Goal: Find specific page/section: Find specific page/section

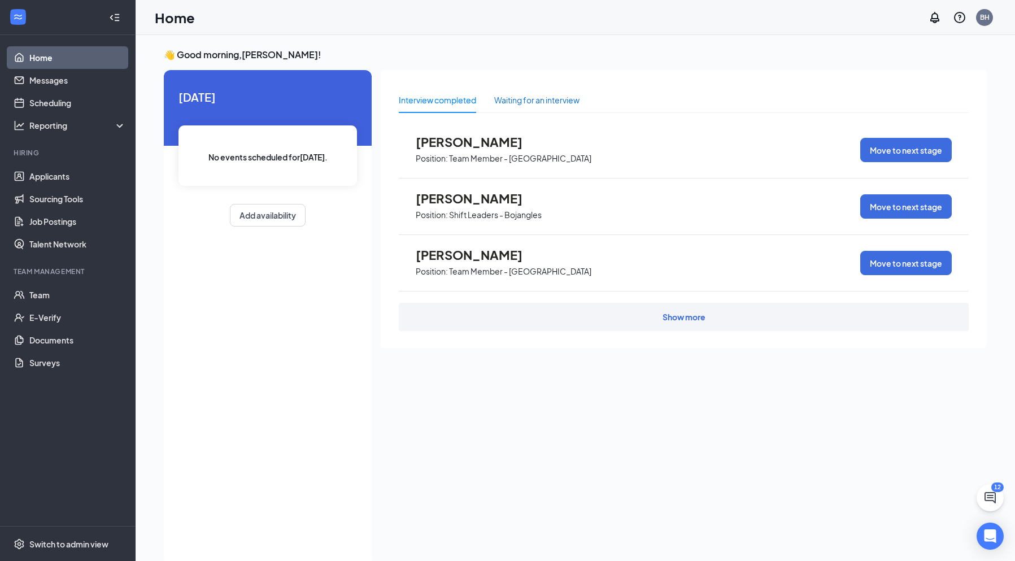
click at [571, 95] on div "Waiting for an interview" at bounding box center [536, 100] width 85 height 12
click at [539, 305] on div "Show more" at bounding box center [684, 317] width 570 height 28
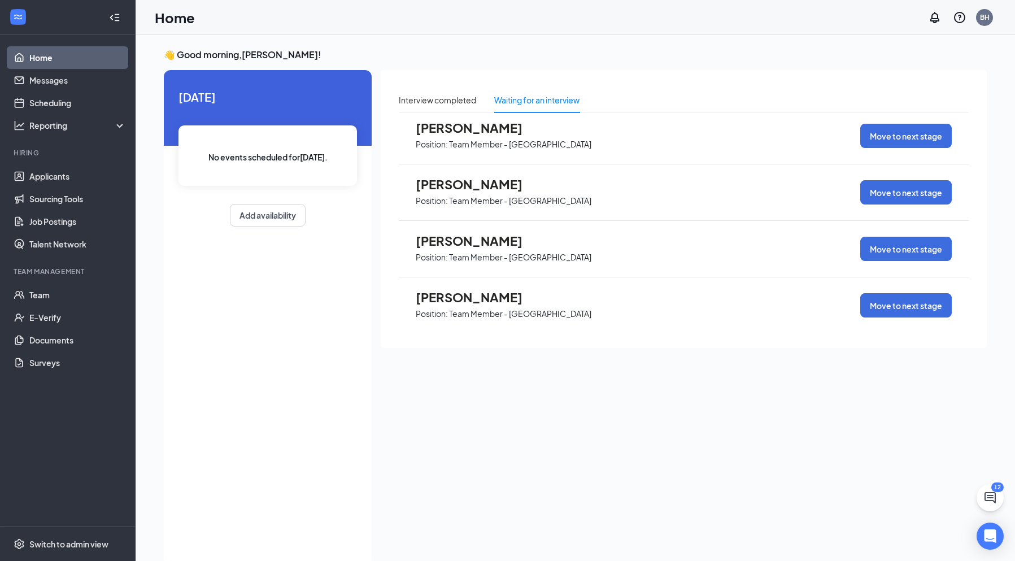
scroll to position [17, 0]
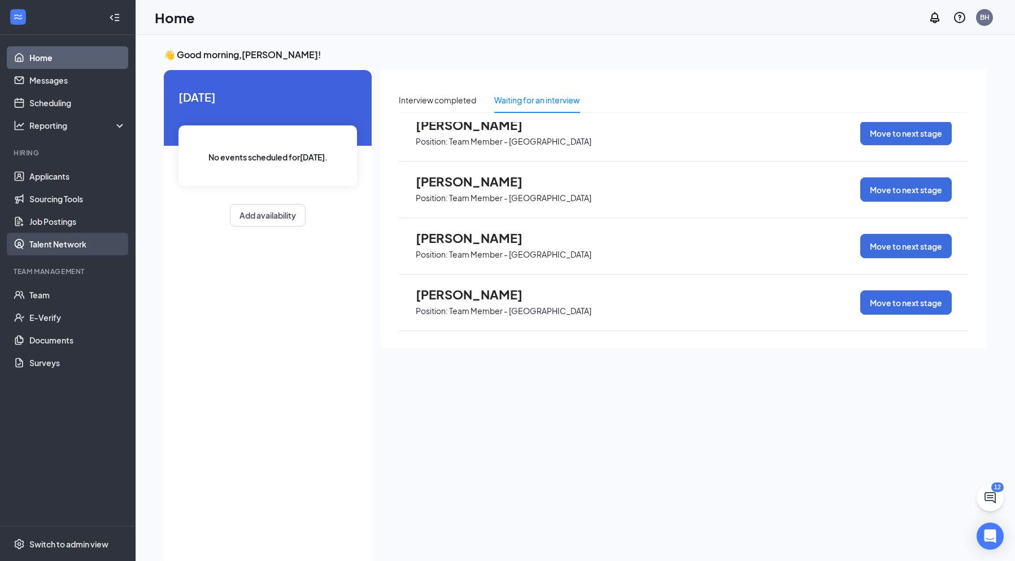
click at [80, 243] on link "Talent Network" at bounding box center [77, 244] width 97 height 23
